Goal: Check status: Check status

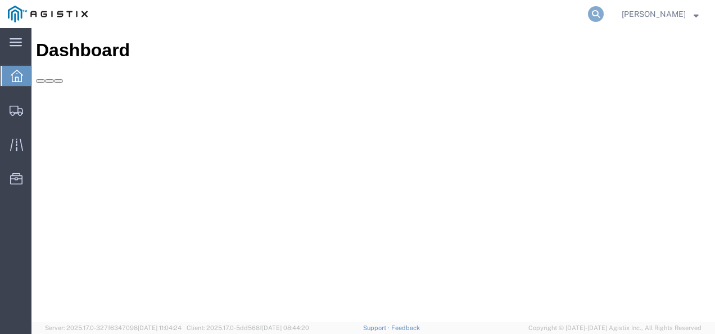
click at [604, 15] on icon at bounding box center [596, 14] width 16 height 16
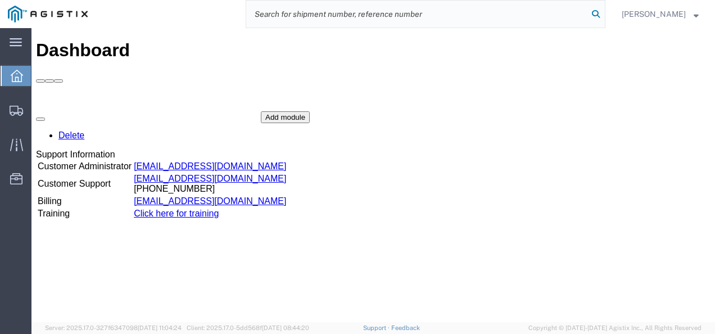
paste input "56537082"
type input "56537082"
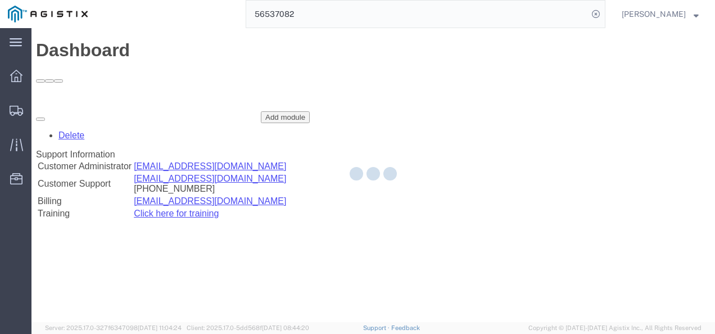
click at [624, 86] on div at bounding box center [372, 175] width 683 height 294
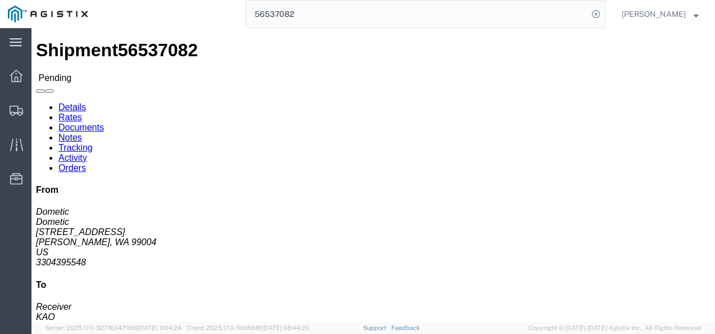
click div "Leg 1 - Truckload Vehicle 1: Standard Dry Van (53 Feet) Number of trucks: 1"
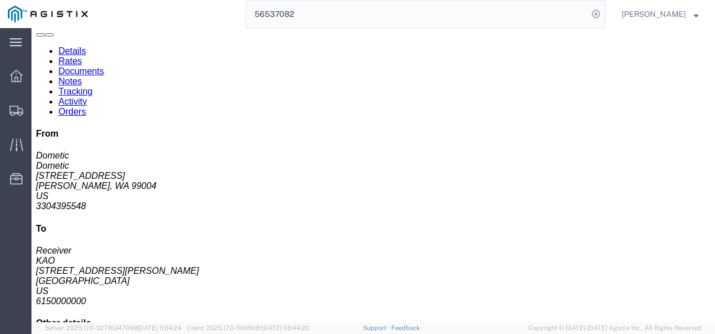
click div "Leg 1 - Truckload Vehicle 1: Standard Dry Van (53 Feet) Number of trucks: 1"
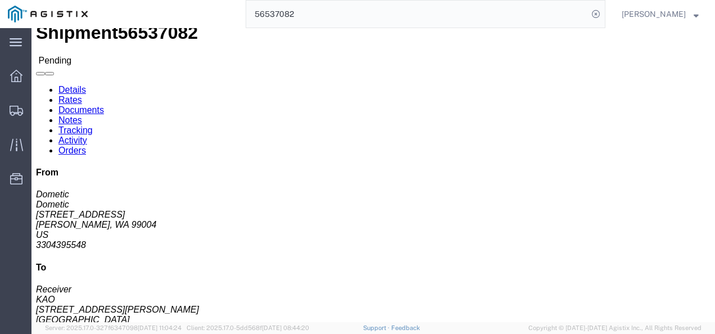
scroll to position [0, 0]
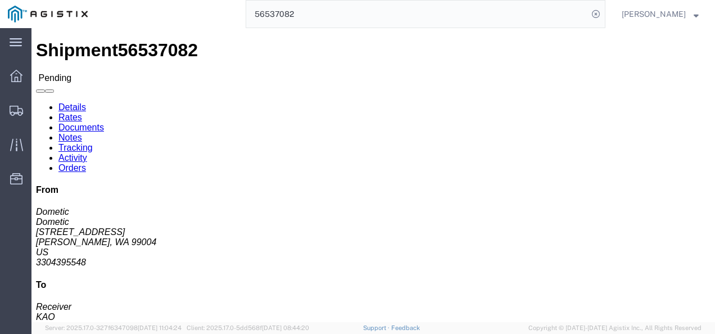
click div "Shipment Detail Ship From Dometic (Dometic) 9212 W Hallet Road Cheney, WA 99004…"
click h4 "Routing & Vehicle Information"
click div "Shipment Detail Ship From Dometic (Dometic) 9212 W Hallet Road Cheney, WA 99004…"
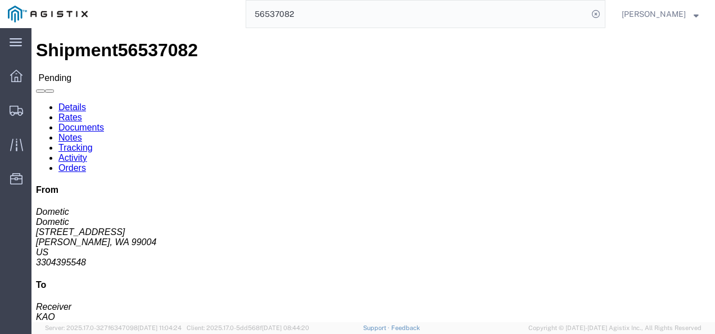
click div "Shipment Detail Ship From Dometic (Dometic) 9212 W Hallet Road Cheney, WA 99004…"
click address "Dometic (Dometic) 9212 W Hallet Road Cheney, WA 99004 United States 3304395548 …"
click h4 "Routing & Vehicle Information"
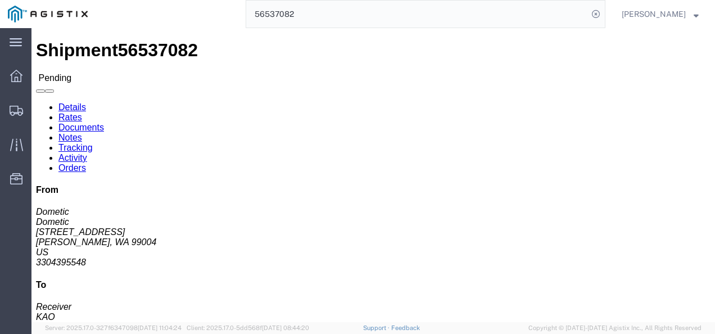
click h4 "Routing & Vehicle Information"
click span "56537082"
copy span "56537082"
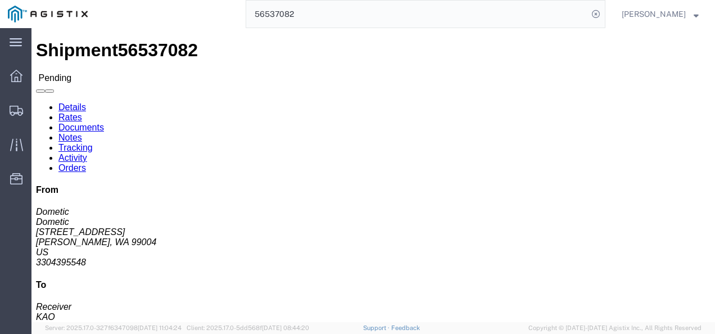
click div "Leg 1 - Truckload Vehicle 1: Standard Dry Van (53 Feet) Number of trucks: 1"
click div "Shipment Detail Ship From Dometic (Dometic) 9212 W Hallet Road Cheney, WA 99004…"
click div "Leg 1 - Truckload Vehicle 1: Standard Dry Van (53 Feet) Number of trucks: 1"
click div "Shipment Detail Ship From Dometic (Dometic) 9212 W Hallet Road Cheney, WA 99004…"
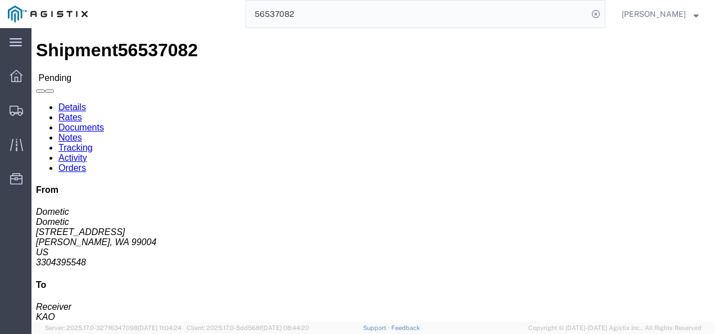
click div "Shipment Detail Ship From Dometic (Dometic) 9212 W Hallet Road Cheney, WA 99004…"
click h4 "Routing & Vehicle Information"
click div "Shipment Detail Ship From Dometic (Dometic) 9212 W Hallet Road Cheney, WA 99004…"
click div "Leg 1 - Truckload Vehicle 1: Standard Dry Van (53 Feet) Number of trucks: 1"
click div "Ship From Dometic (Dometic) 9212 W Hallet Road Cheney, WA 99004 United States 3…"
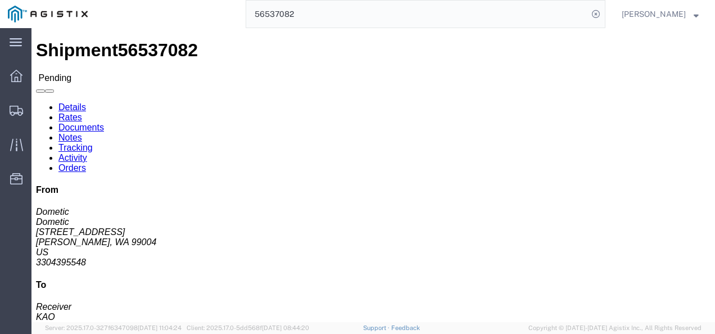
drag, startPoint x: 201, startPoint y: 234, endPoint x: 172, endPoint y: 239, distance: 29.7
click div "Leg 1 - Truckload Vehicle 1: Standard Dry Van (53 Feet) Number of trucks: 1"
drag, startPoint x: 413, startPoint y: 137, endPoint x: 403, endPoint y: 161, distance: 26.0
click div "References Delivery Number: 485902 Purchase Order: 5098761,5098295 Bill Of Ladi…"
click div "Leg 1 - Truckload Vehicle 1: Standard Dry Van (53 Feet) Number of trucks: 1"
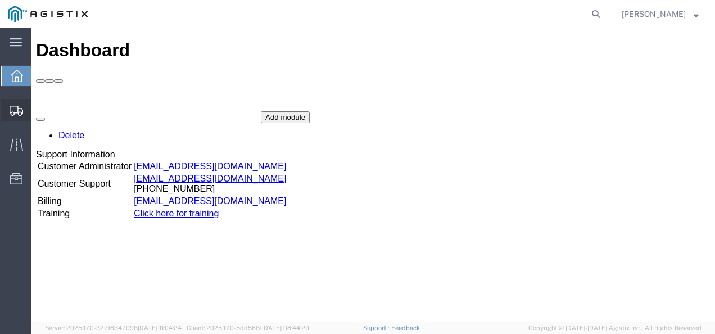
click at [39, 111] on span "Shipments" at bounding box center [35, 110] width 8 height 22
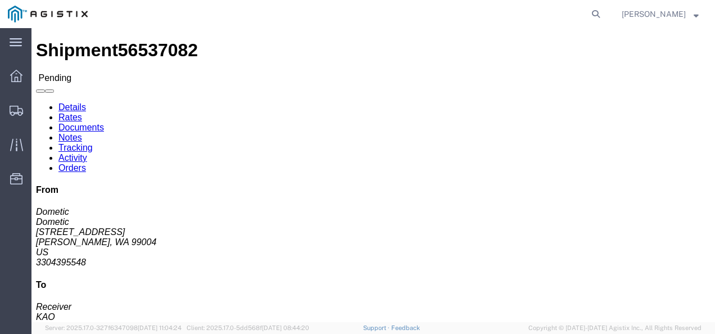
click h4 "Routing & Vehicle Information"
click div "Leg 1 - Truckload Vehicle 1: Standard Dry Van (53 Feet) Number of trucks: 1"
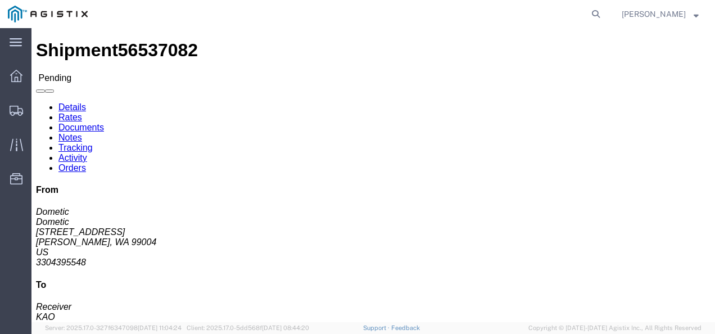
drag, startPoint x: 282, startPoint y: 139, endPoint x: 290, endPoint y: 160, distance: 21.7
click icon
click div "Shipment Detail Ship From Dometic (Dometic) 9212 W Hallet Road Cheney, WA 99004…"
drag, startPoint x: 273, startPoint y: 190, endPoint x: 309, endPoint y: 220, distance: 47.1
click h4 "Routing & Vehicle Information"
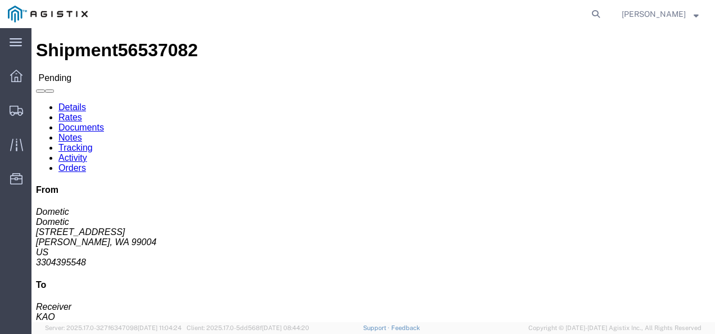
drag, startPoint x: 311, startPoint y: 221, endPoint x: 320, endPoint y: 241, distance: 20.9
click div "Leg 1 - Truckload Vehicle 1: Standard Dry Van (53 Feet) Number of trucks: 1"
click h4 "Routing & Vehicle Information"
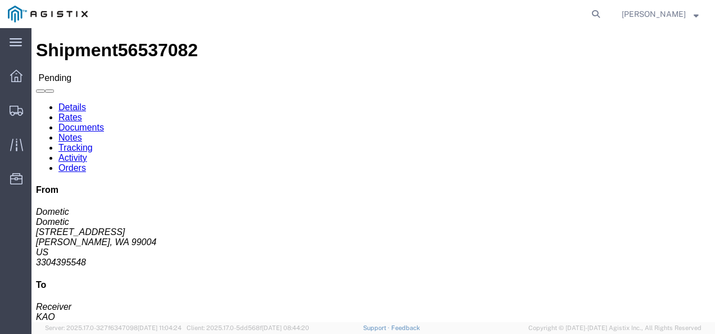
click h4 "Routing & Vehicle Information"
drag, startPoint x: 236, startPoint y: 157, endPoint x: 253, endPoint y: 182, distance: 30.4
click address "KAO (Receiver) 8427 17950 Dix Toledo Highway Brownstown, MI 48193 United States…"
click at [603, 22] on form at bounding box center [596, 14] width 18 height 28
click at [604, 12] on icon at bounding box center [596, 14] width 16 height 16
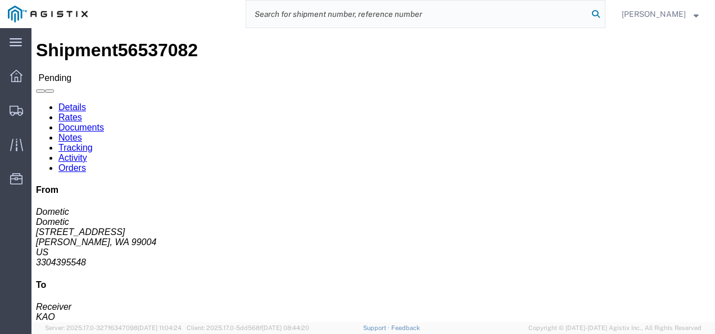
paste input "56516060"
type input "56516060"
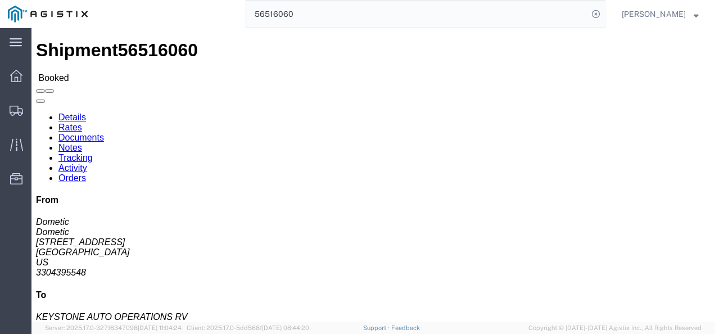
drag, startPoint x: 285, startPoint y: 179, endPoint x: 174, endPoint y: 131, distance: 120.6
click div "Ship From Dometic (Dometic) 2710 N. Forum Dr Suite 300 Grand Prairie, TX 75051 …"
click h4 "Routing & Vehicle Information"
